Goal: Navigation & Orientation: Understand site structure

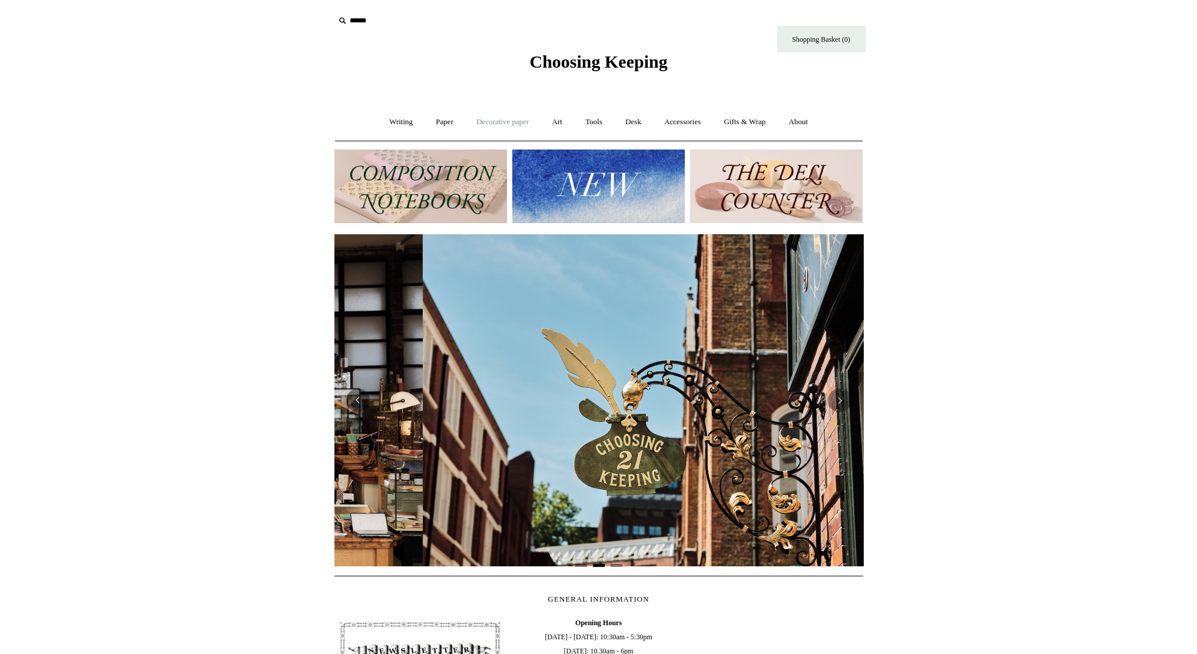
scroll to position [0, 529]
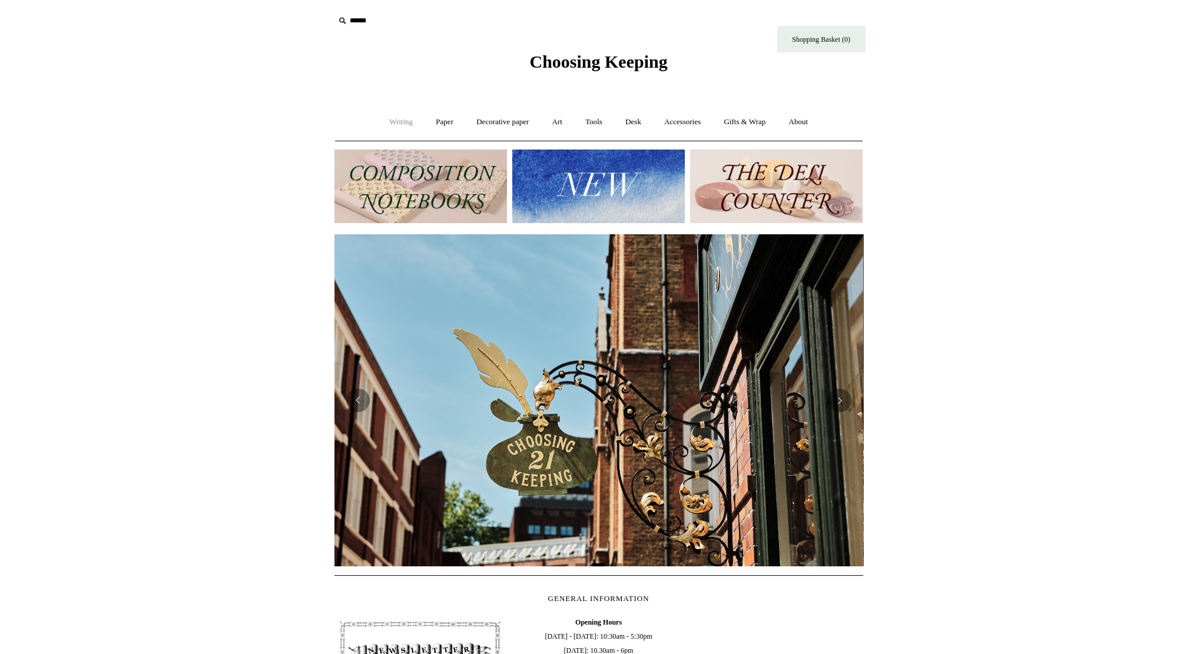
click at [390, 120] on link "Writing +" at bounding box center [401, 122] width 45 height 31
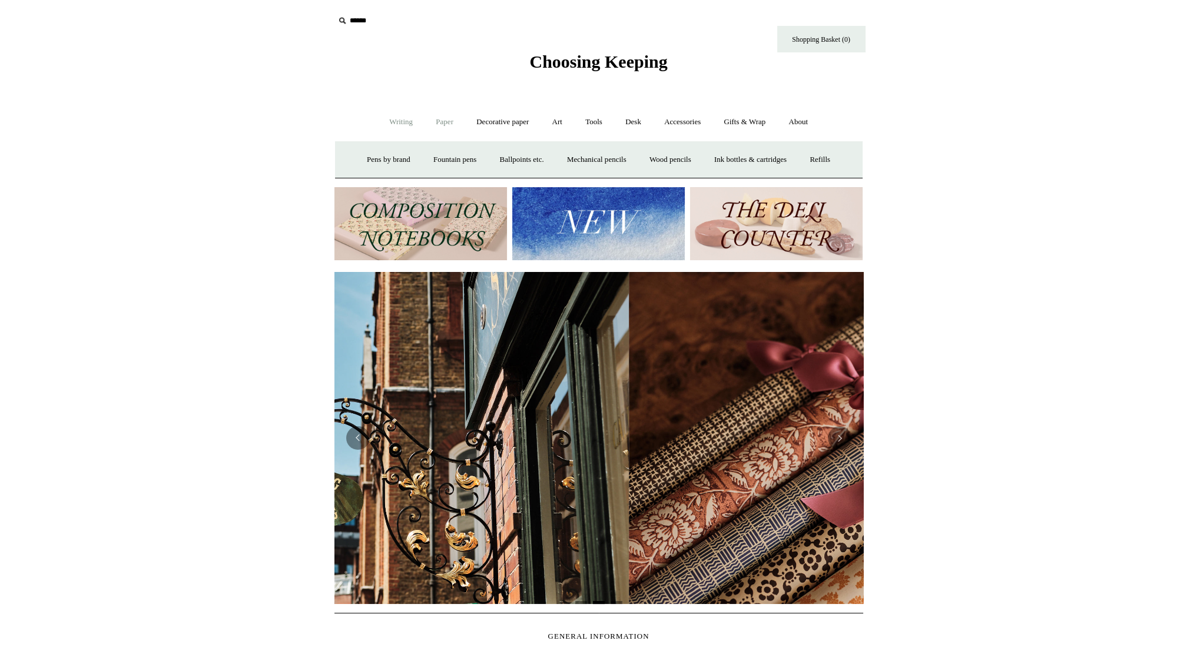
click at [450, 124] on link "Paper +" at bounding box center [444, 122] width 39 height 31
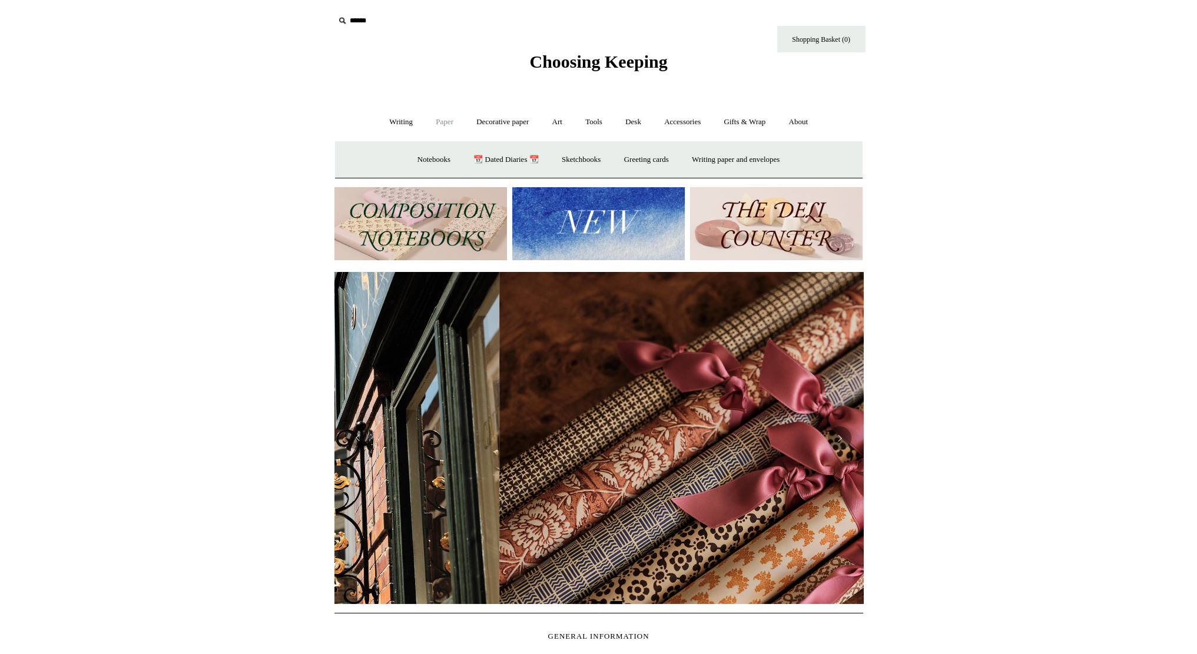
scroll to position [0, 1058]
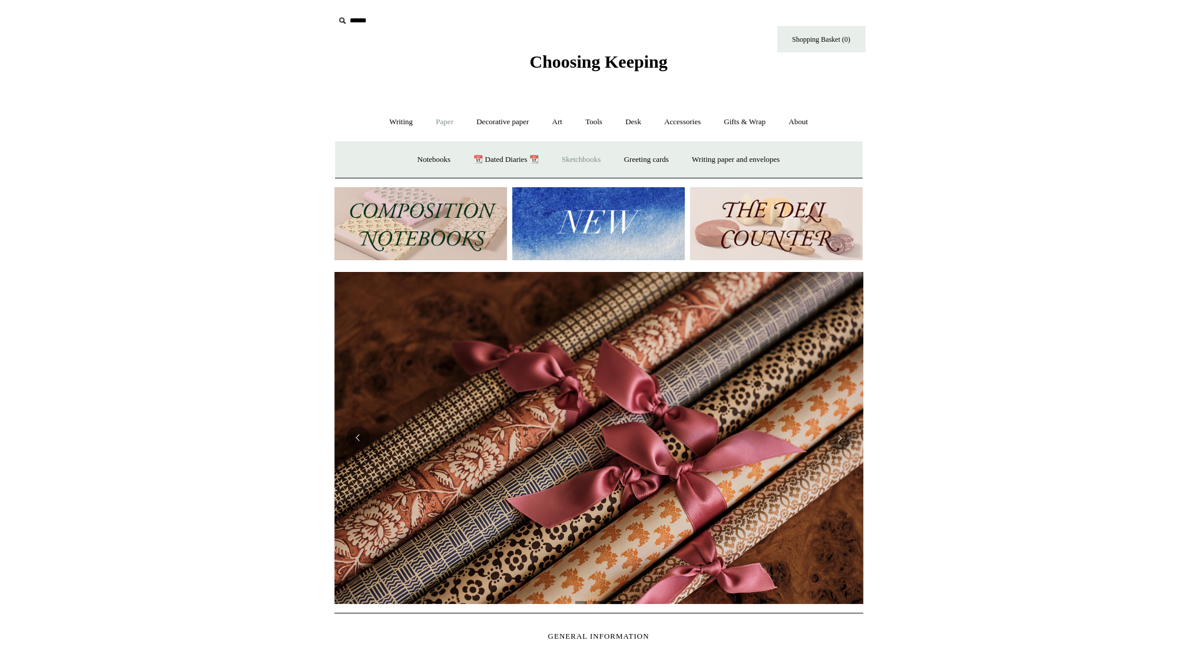
click at [568, 162] on link "Sketchbooks +" at bounding box center [581, 159] width 60 height 31
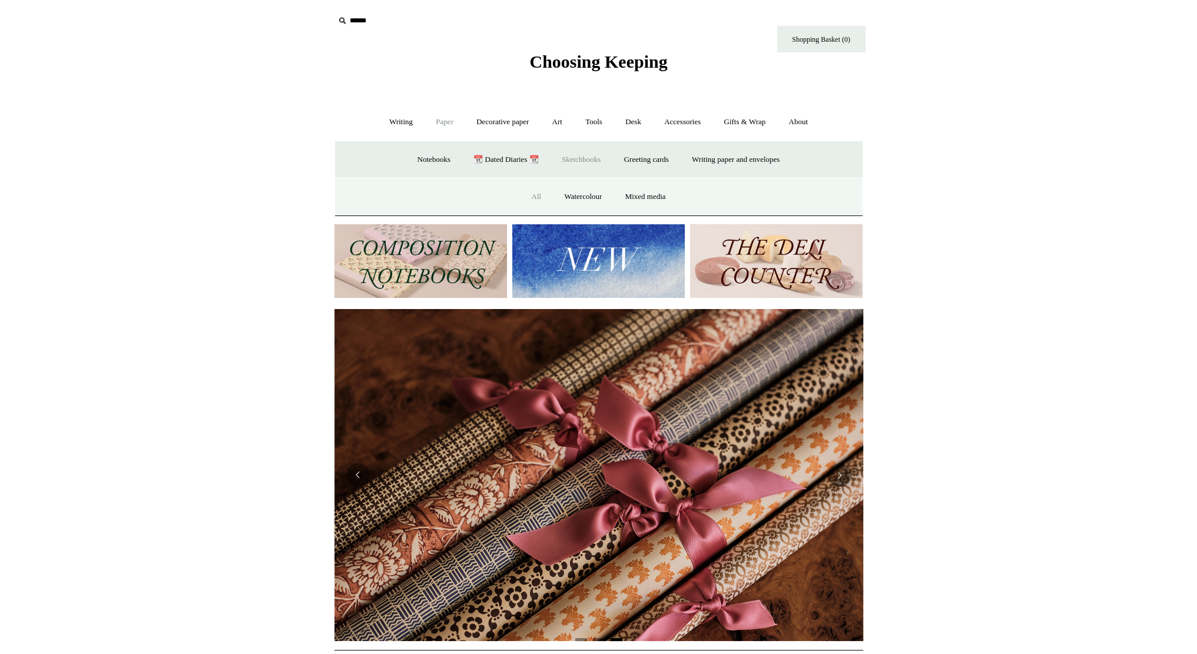
click at [536, 193] on link "All" at bounding box center [536, 196] width 31 height 31
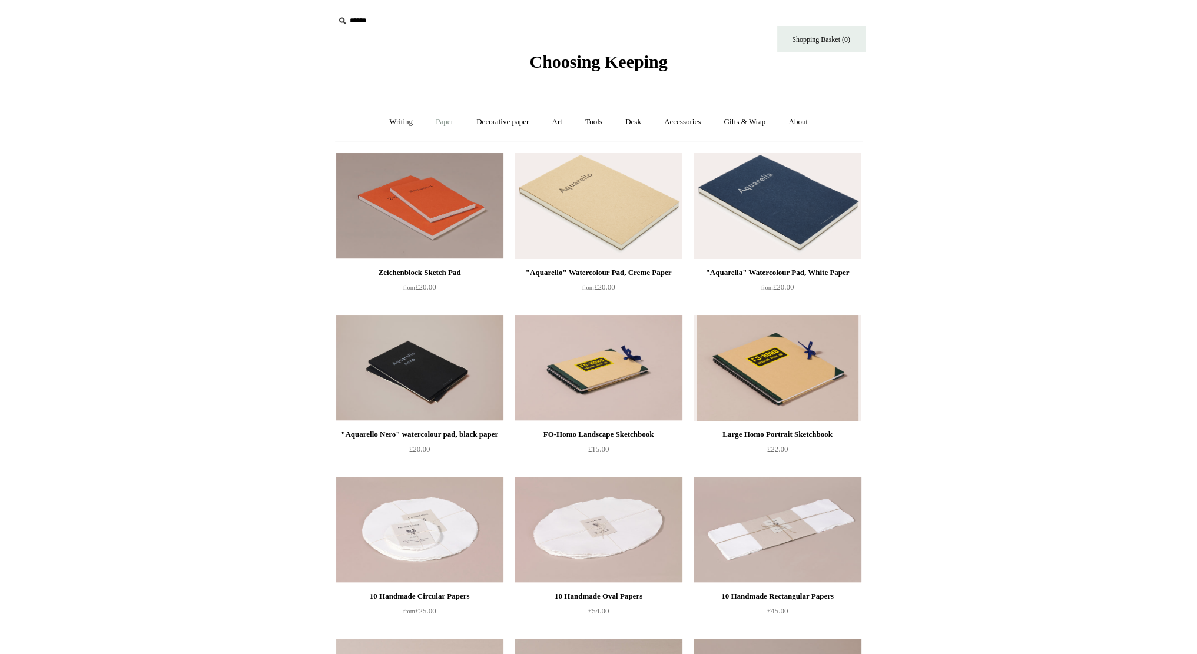
click at [440, 127] on link "Paper +" at bounding box center [444, 122] width 39 height 31
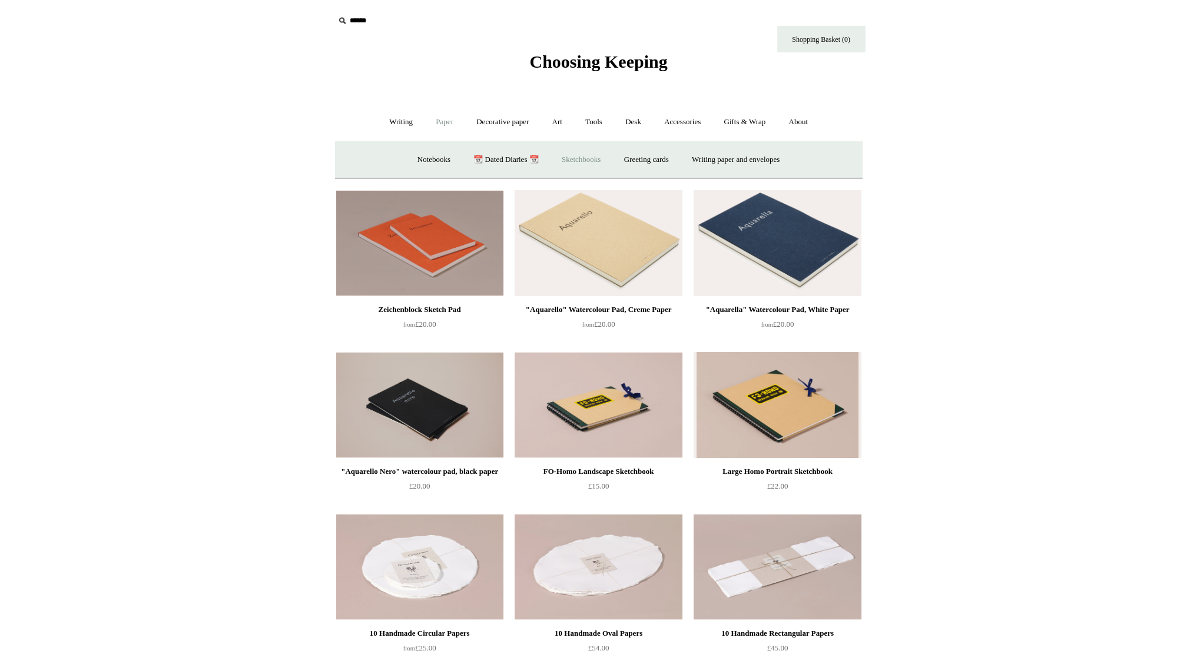
click at [559, 157] on link "Sketchbooks +" at bounding box center [581, 159] width 60 height 31
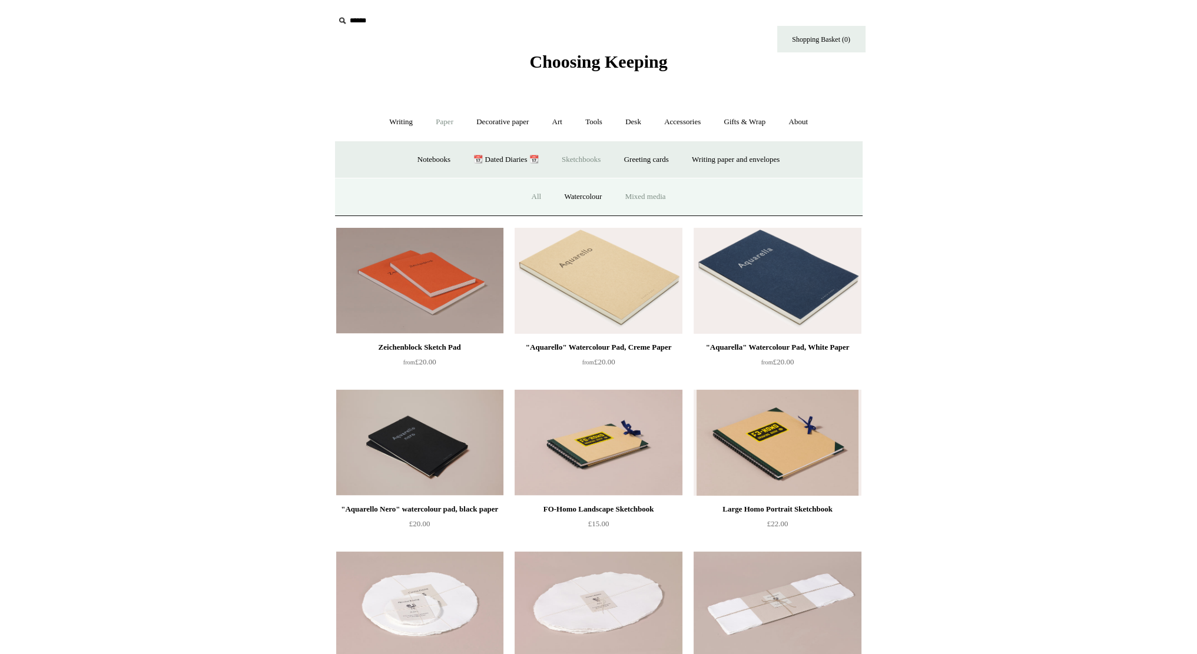
click at [648, 197] on link "Mixed media" at bounding box center [646, 196] width 62 height 31
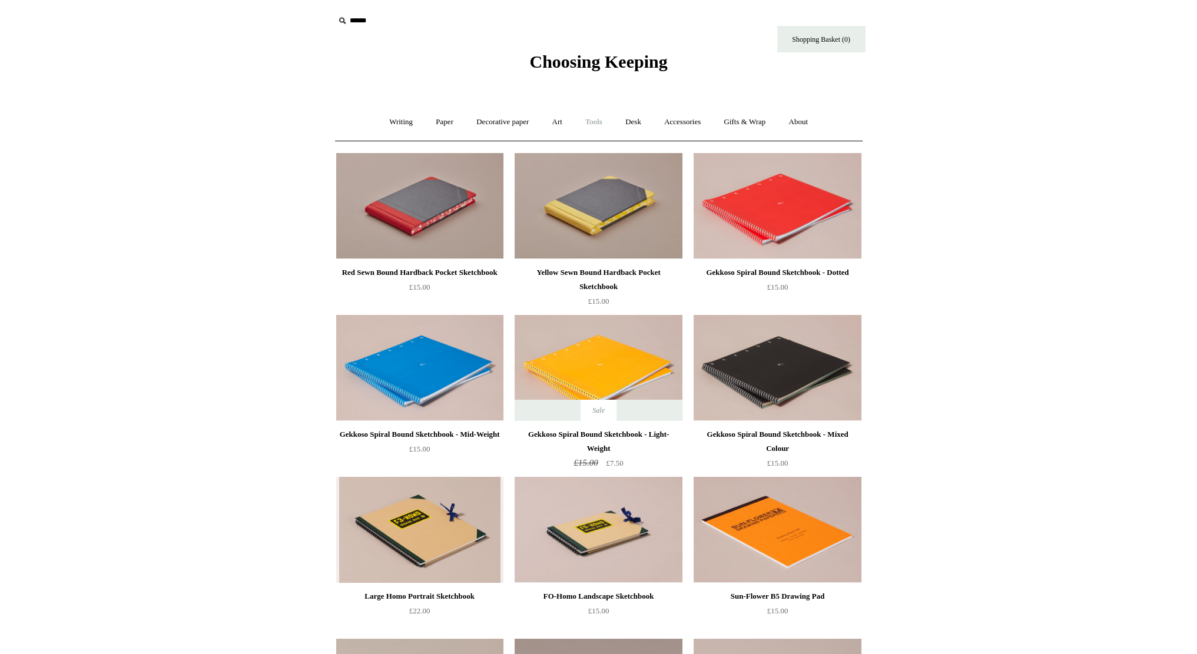
click at [601, 122] on link "Tools +" at bounding box center [594, 122] width 38 height 31
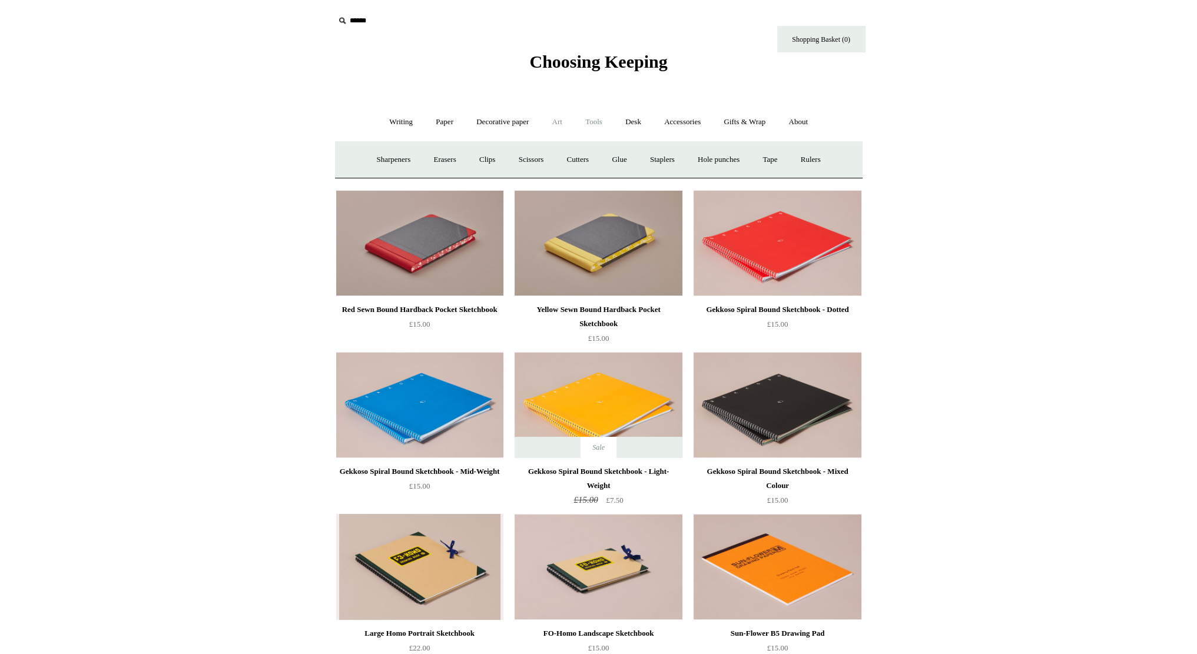
click at [568, 124] on link "Art +" at bounding box center [557, 122] width 31 height 31
click at [517, 125] on link "Decorative paper +" at bounding box center [503, 122] width 74 height 31
click at [408, 154] on link "All" at bounding box center [419, 159] width 31 height 31
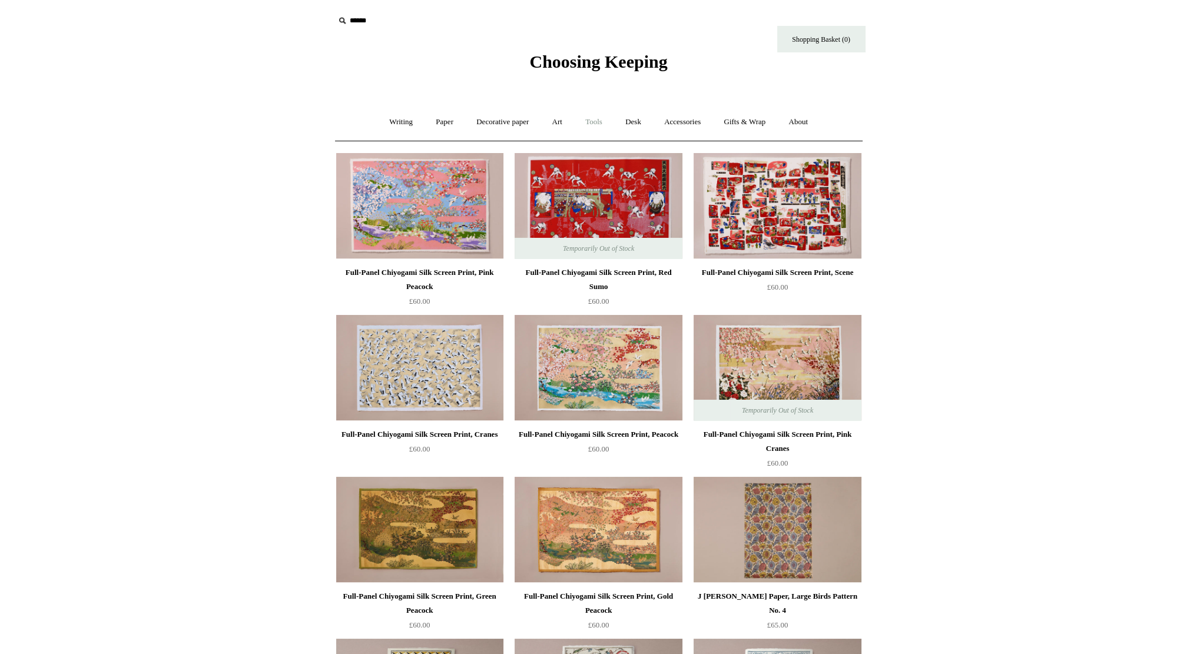
click at [590, 117] on link "Tools +" at bounding box center [594, 122] width 38 height 31
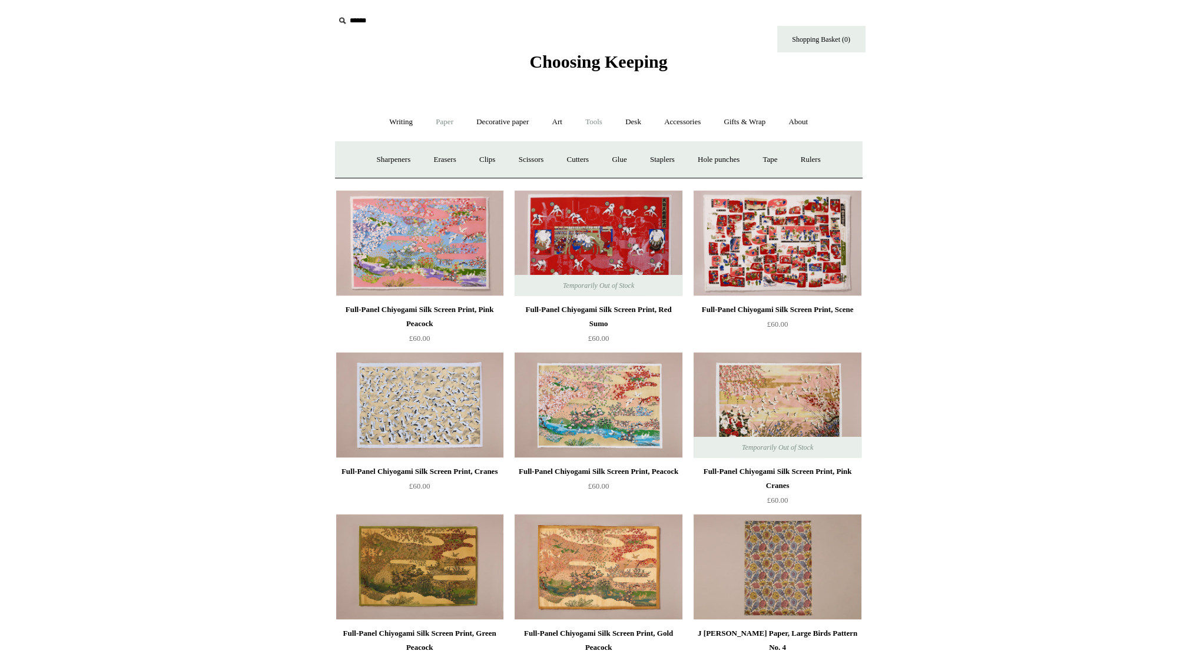
click at [436, 117] on link "Paper +" at bounding box center [444, 122] width 39 height 31
click at [390, 123] on link "Writing +" at bounding box center [401, 122] width 45 height 31
click at [752, 118] on link "Gifts & Wrap +" at bounding box center [744, 122] width 63 height 31
